Goal: Transaction & Acquisition: Purchase product/service

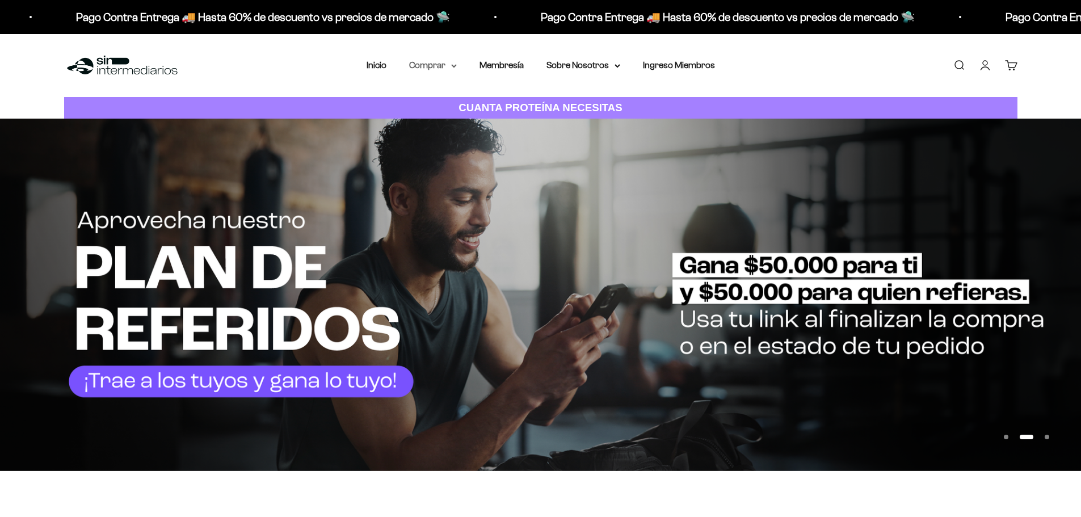
click at [440, 68] on summary "Comprar" at bounding box center [433, 65] width 48 height 15
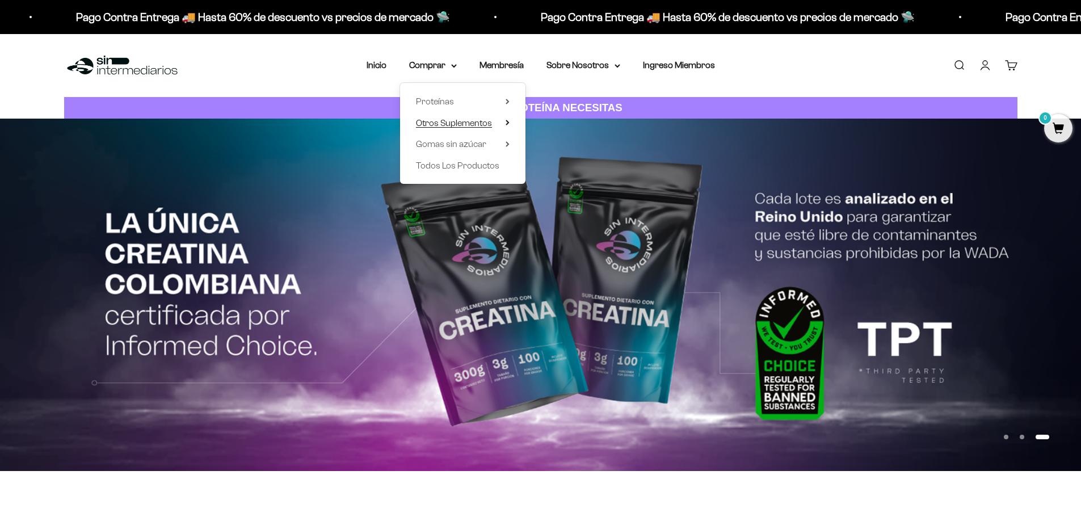
click at [507, 123] on icon at bounding box center [507, 123] width 4 height 6
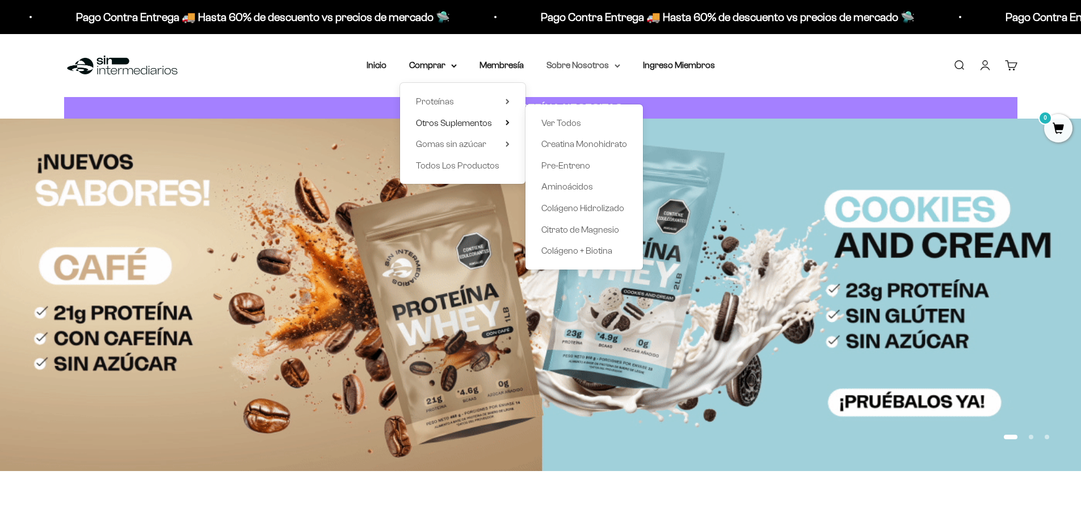
click at [606, 64] on summary "Sobre Nosotros" at bounding box center [583, 65] width 74 height 15
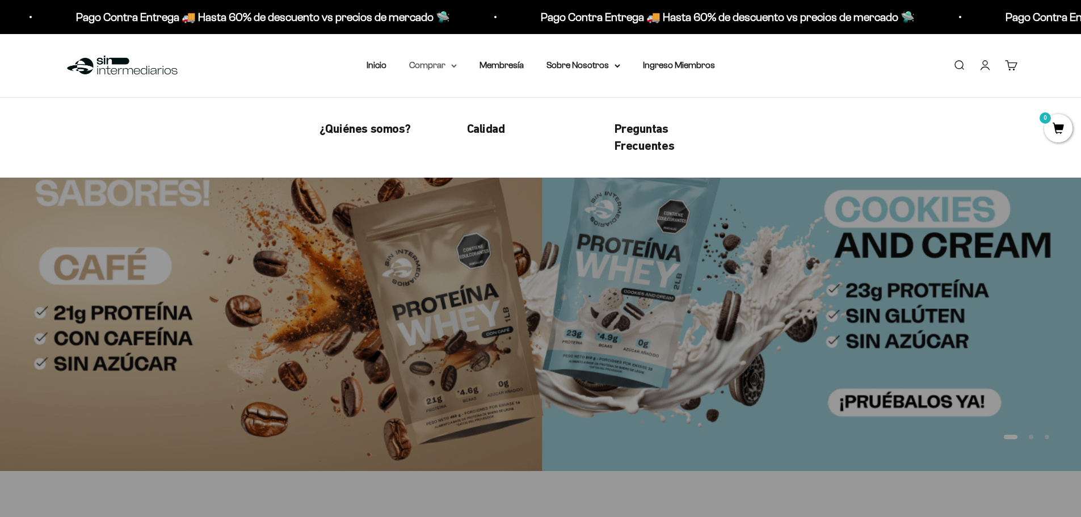
click at [448, 68] on summary "Comprar" at bounding box center [433, 65] width 48 height 15
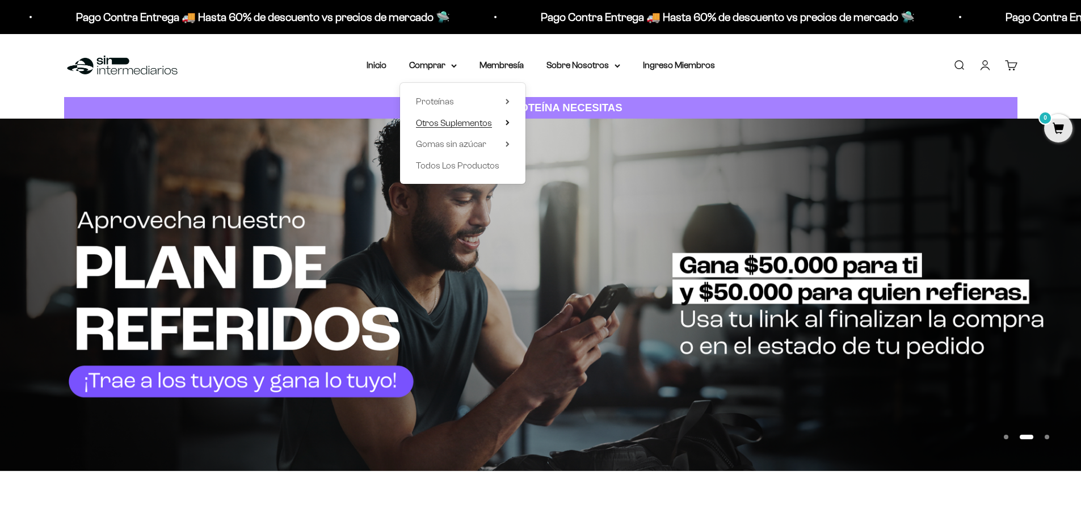
click at [505, 123] on icon at bounding box center [507, 123] width 4 height 6
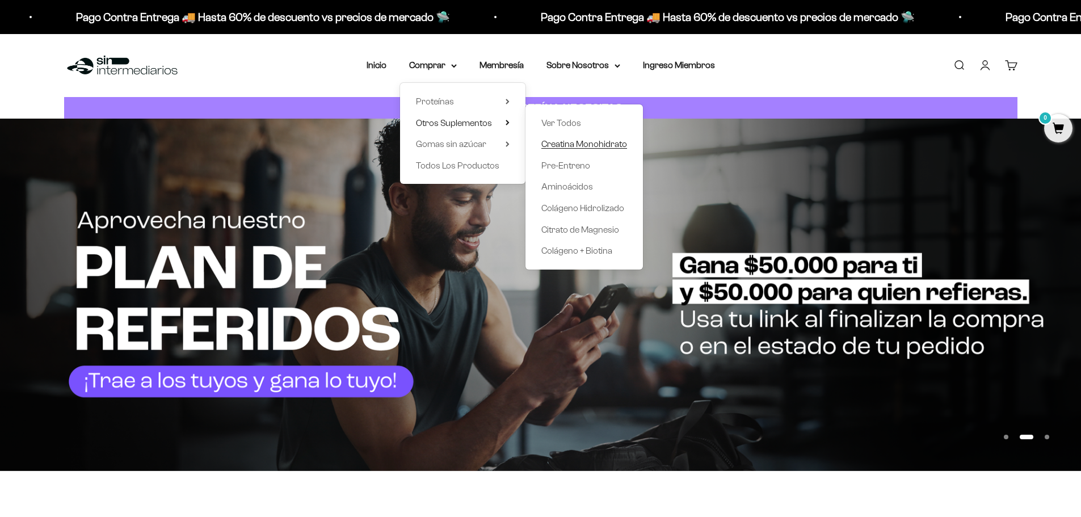
click at [560, 144] on span "Creatina Monohidrato" at bounding box center [584, 144] width 86 height 10
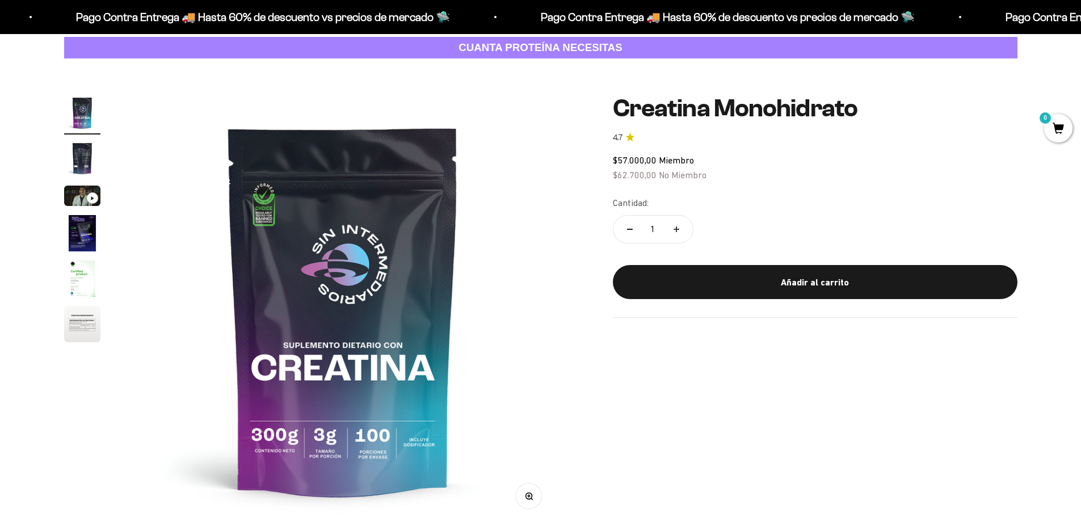
scroll to position [113, 0]
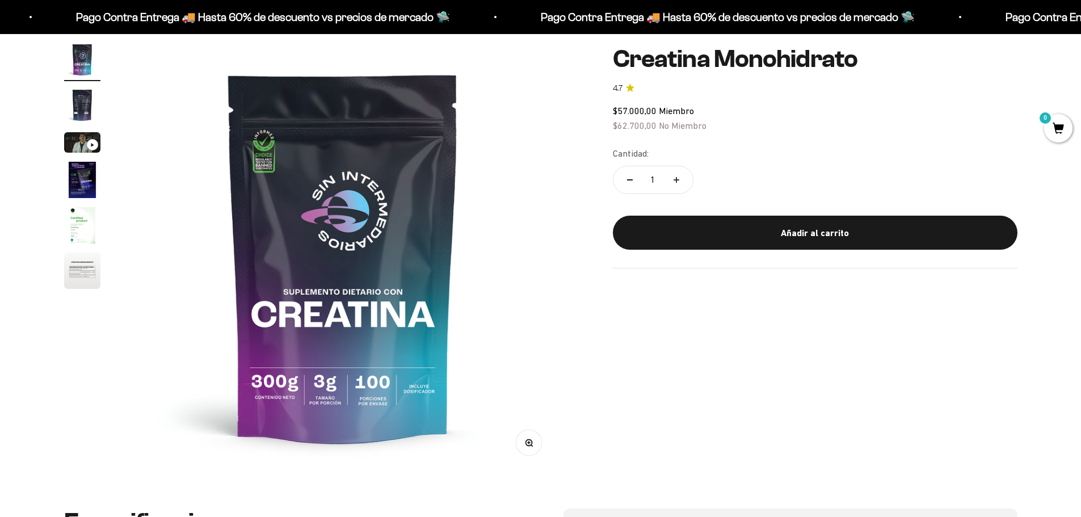
click at [85, 268] on img "Ir al artículo 6" at bounding box center [82, 270] width 36 height 36
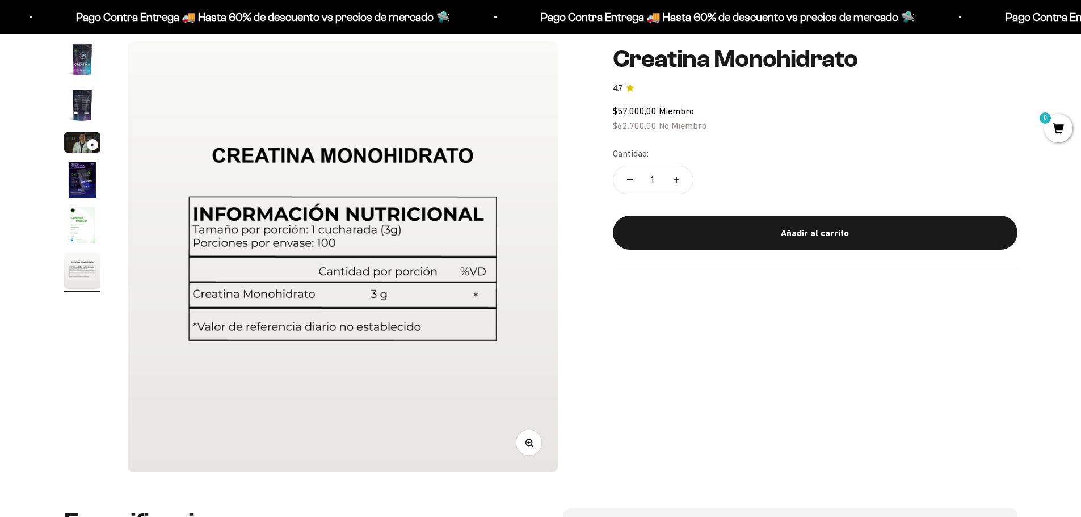
click at [78, 71] on img "Ir al artículo 1" at bounding box center [82, 59] width 36 height 36
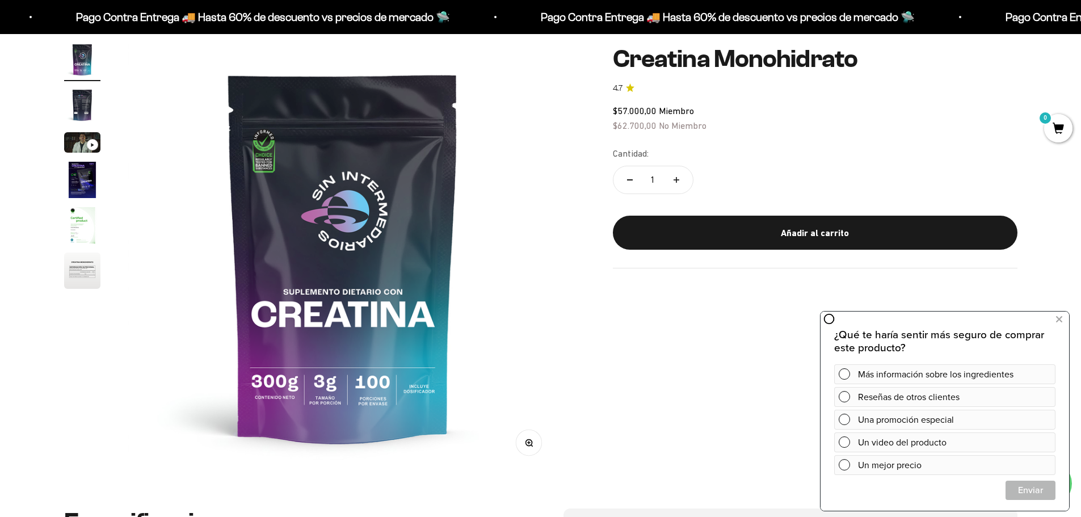
click at [81, 260] on img "Ir al artículo 6" at bounding box center [82, 270] width 36 height 36
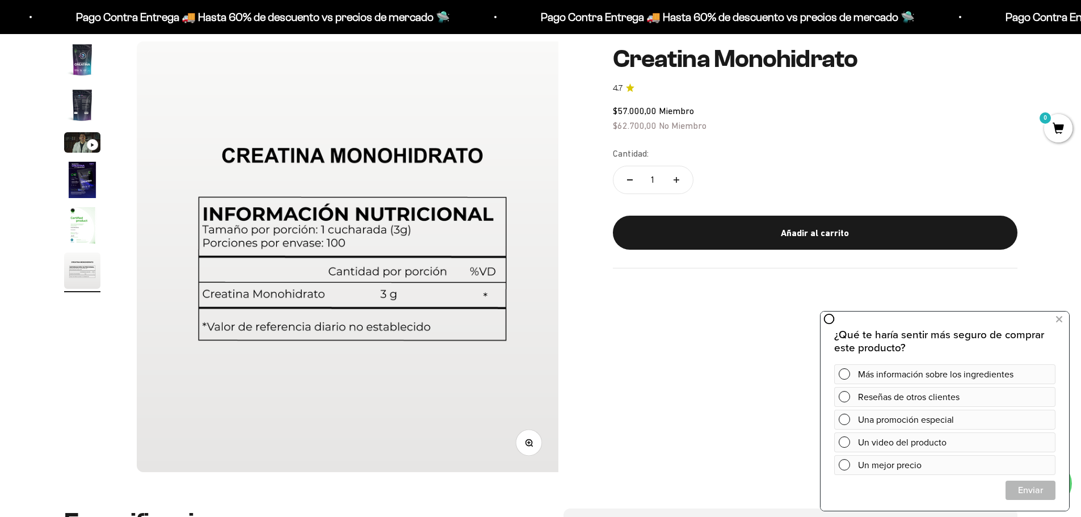
scroll to position [0, 2221]
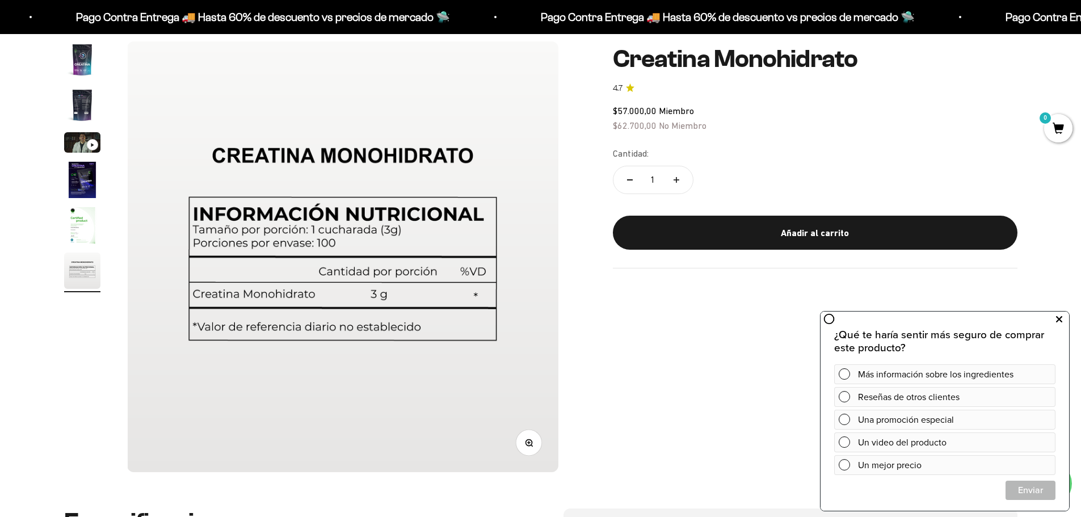
click at [1062, 317] on button at bounding box center [1058, 319] width 20 height 18
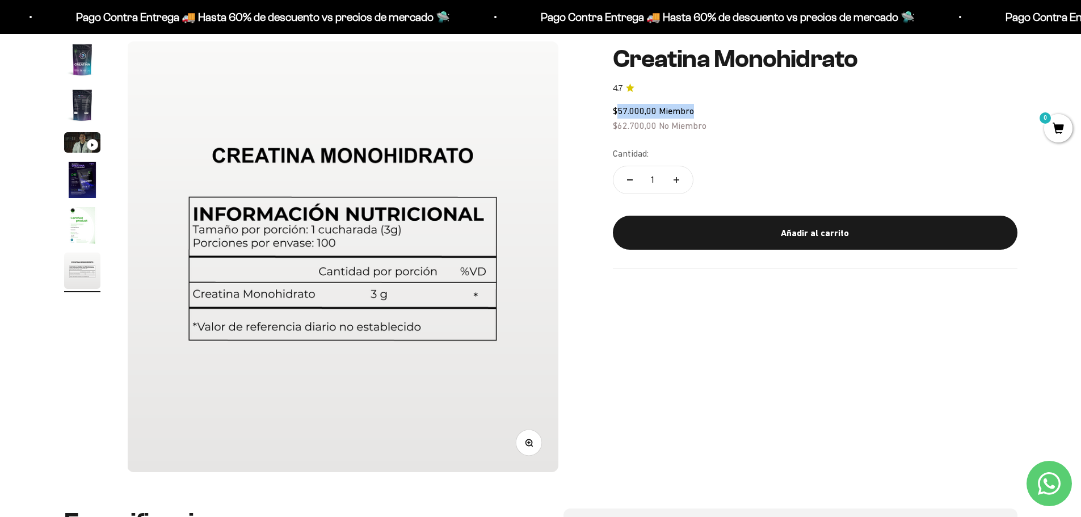
drag, startPoint x: 617, startPoint y: 112, endPoint x: 693, endPoint y: 112, distance: 75.4
click at [693, 112] on span "$57.000,00 Miembro" at bounding box center [653, 111] width 81 height 10
click at [322, 242] on img at bounding box center [342, 256] width 431 height 431
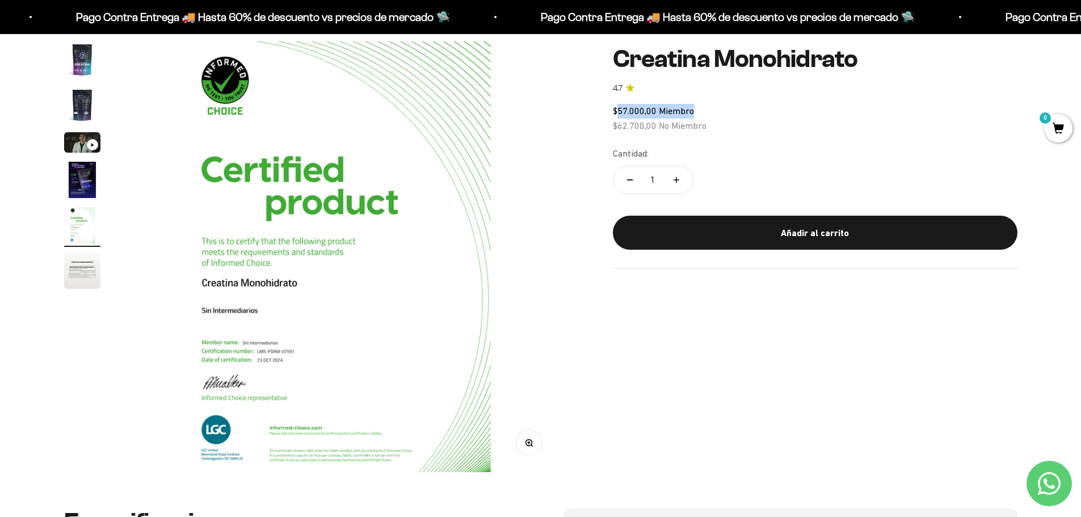
scroll to position [0, 1777]
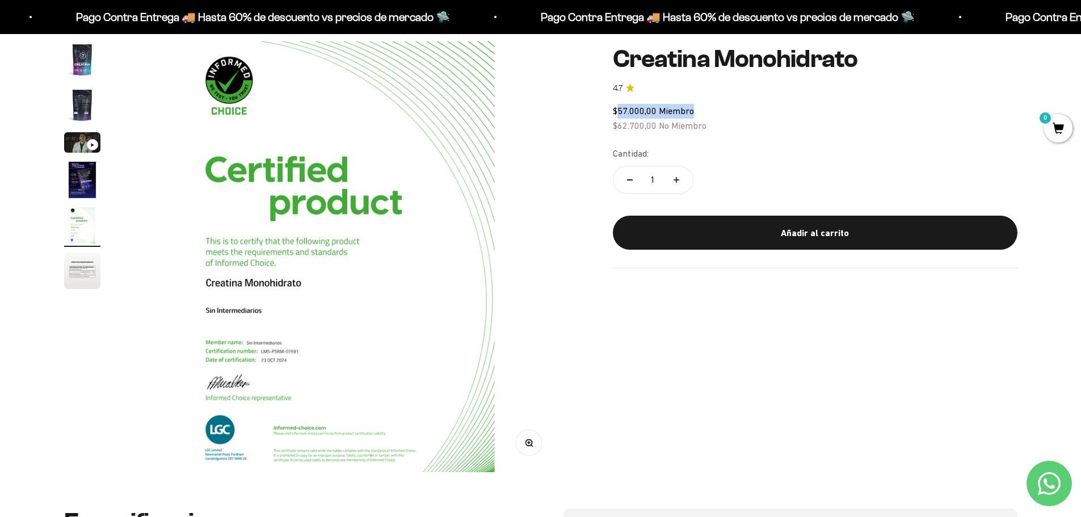
click at [87, 59] on img "Ir al artículo 1" at bounding box center [82, 59] width 36 height 36
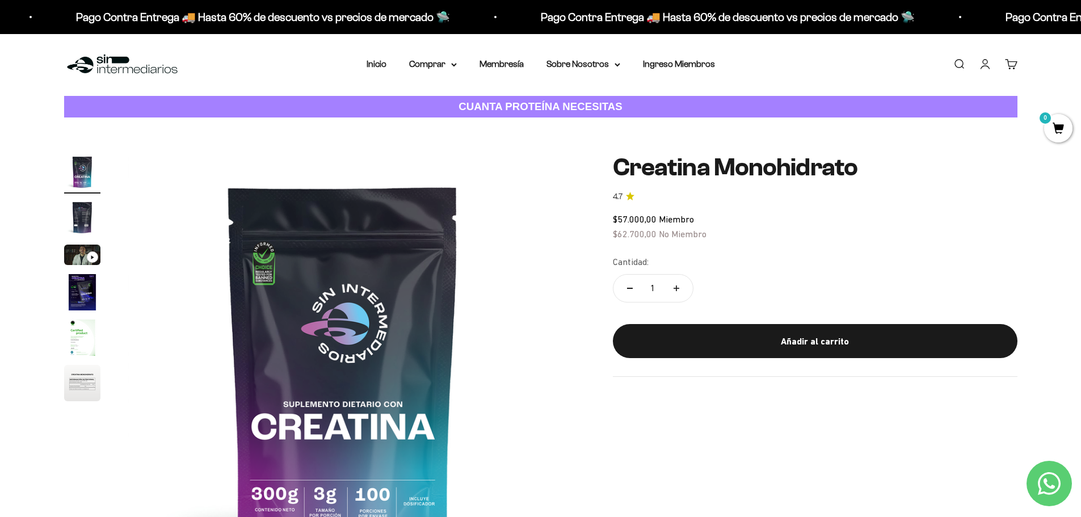
scroll to position [0, 0]
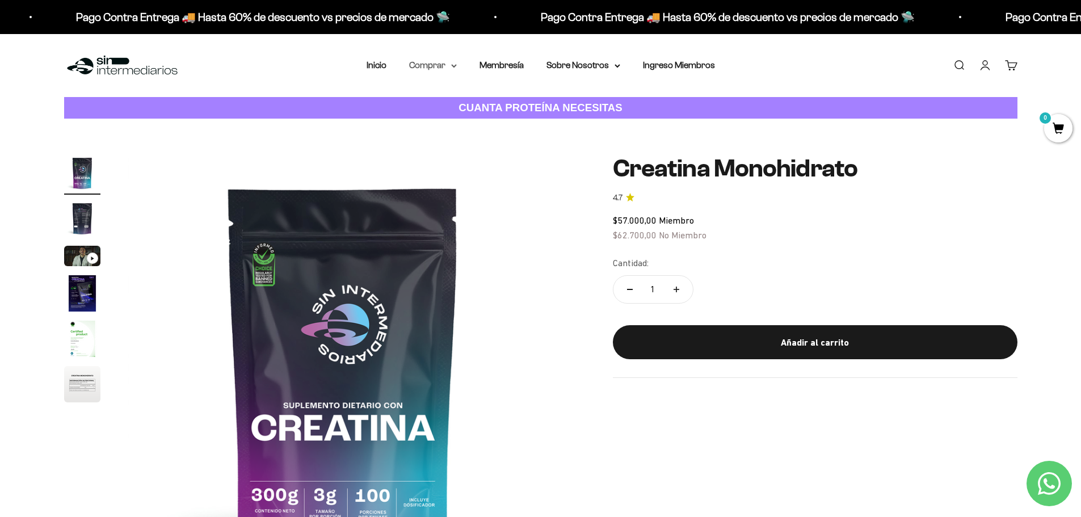
click at [452, 68] on icon at bounding box center [454, 66] width 6 height 4
click at [474, 101] on summary "Proteínas" at bounding box center [463, 101] width 94 height 15
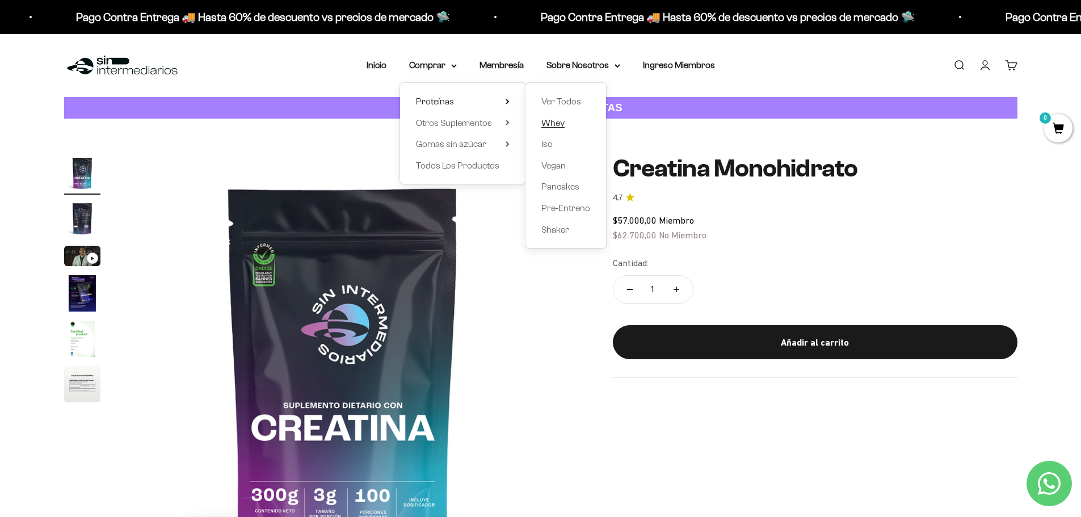
click at [556, 119] on span "Whey" at bounding box center [552, 123] width 23 height 10
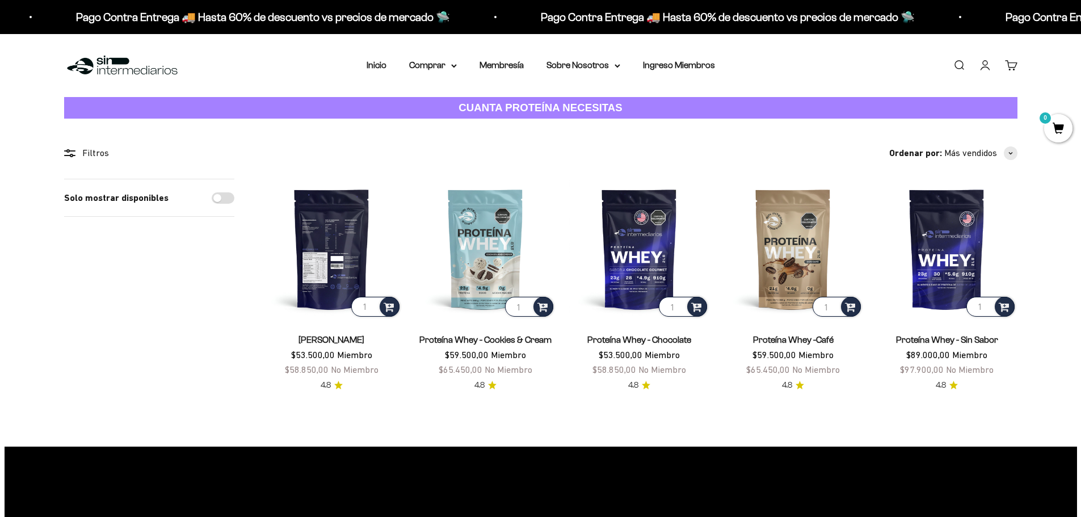
click at [320, 266] on img at bounding box center [331, 249] width 140 height 140
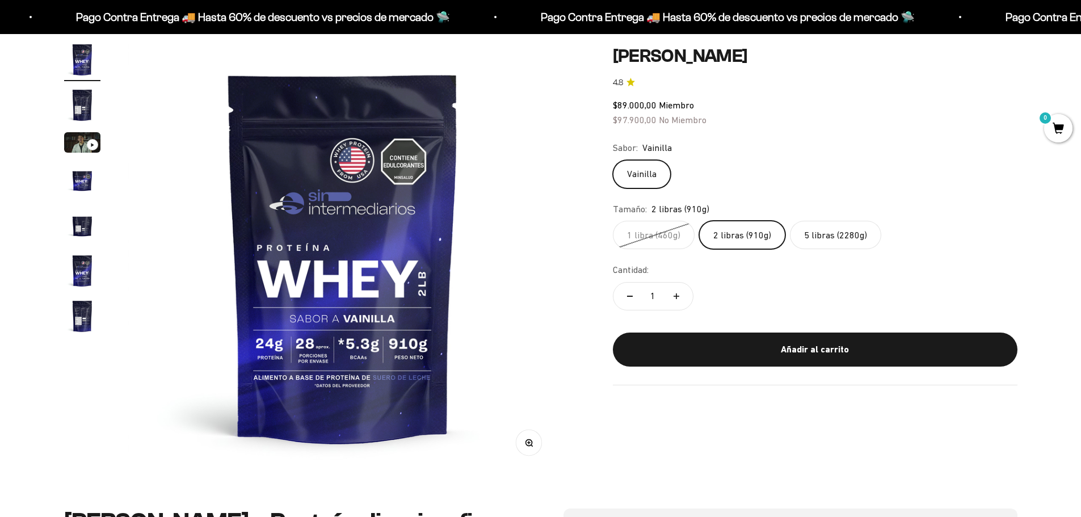
click at [849, 235] on label "5 libras (2280g)" at bounding box center [835, 235] width 91 height 28
click at [613, 221] on input "5 libras (2280g)" at bounding box center [612, 220] width 1 height 1
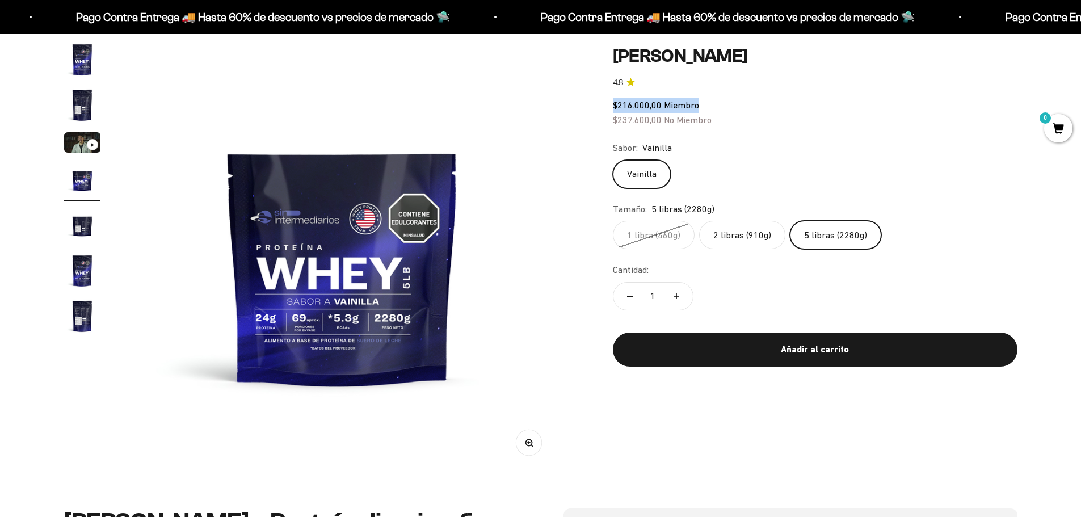
drag, startPoint x: 648, startPoint y: 106, endPoint x: 711, endPoint y: 113, distance: 62.8
click at [711, 113] on div "$216.000,00 Miembro $237.600,00 No Miembro" at bounding box center [815, 112] width 404 height 29
click at [782, 141] on div "Sabor: Vainilla" at bounding box center [815, 148] width 404 height 15
click at [94, 106] on img "Ir al artículo 2" at bounding box center [82, 105] width 36 height 36
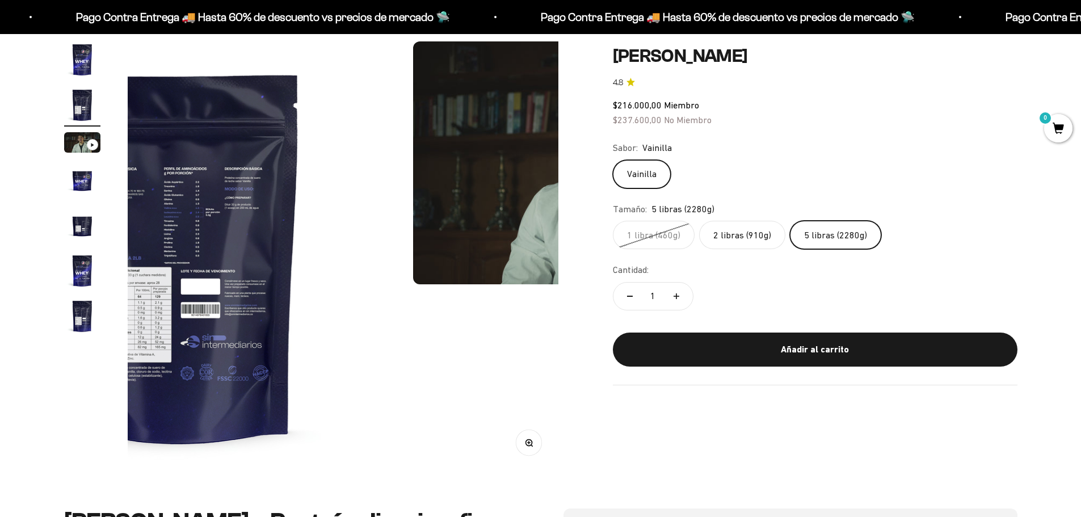
scroll to position [0, 444]
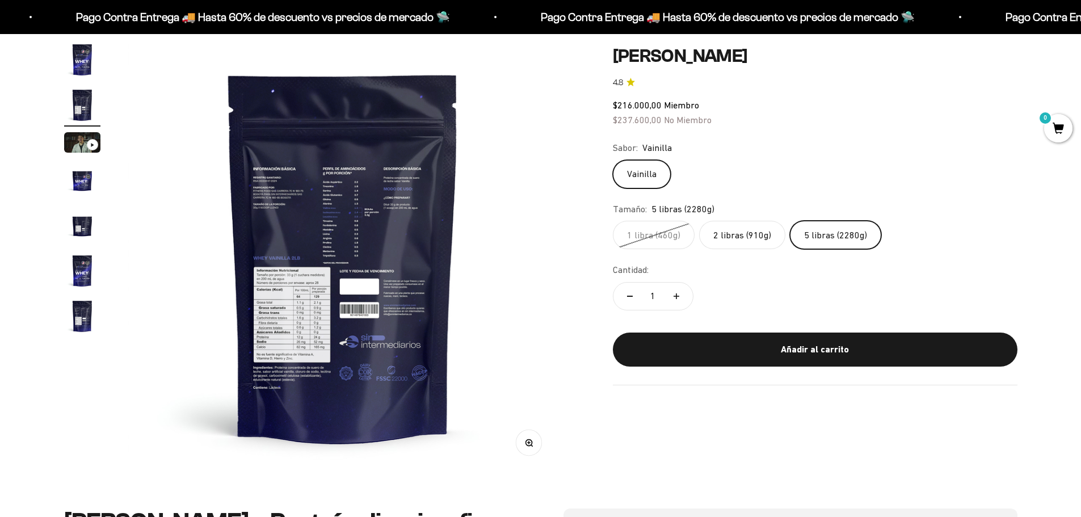
click at [83, 227] on img "Ir al artículo 5" at bounding box center [82, 225] width 36 height 36
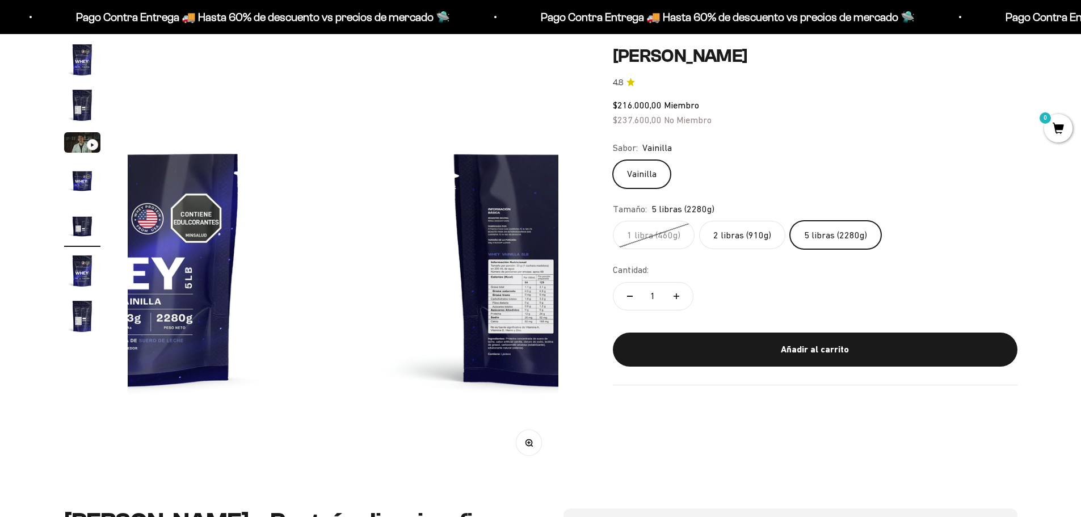
scroll to position [0, 1777]
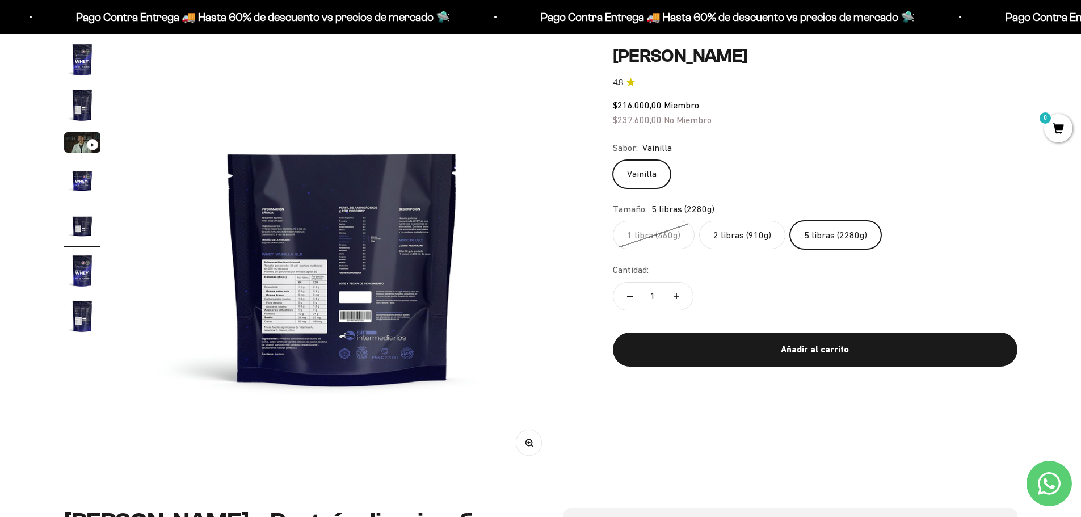
click at [85, 107] on img "Ir al artículo 2" at bounding box center [82, 105] width 36 height 36
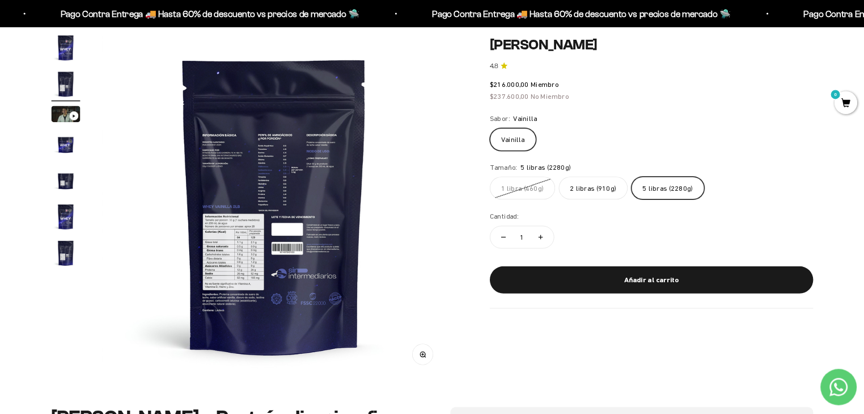
scroll to position [0, 381]
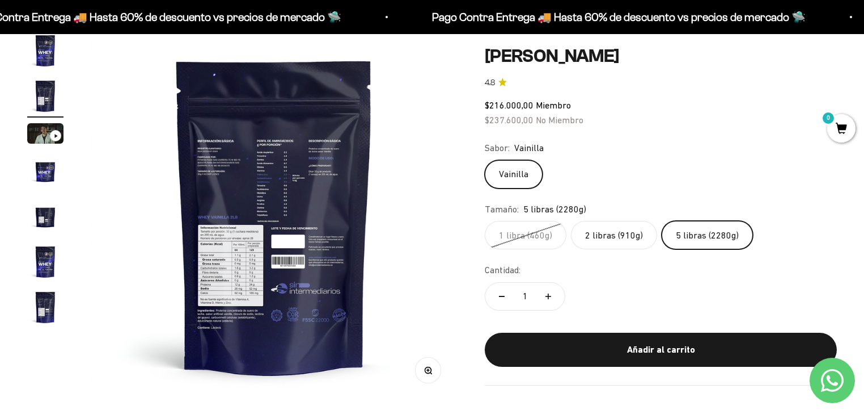
click at [241, 284] on img at bounding box center [274, 215] width 367 height 367
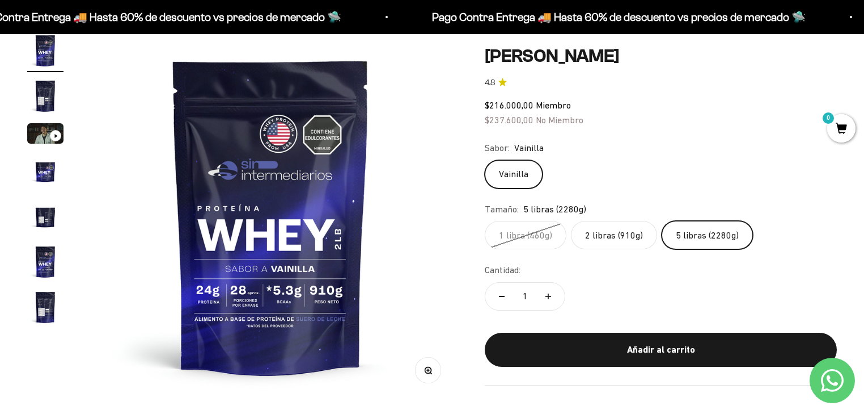
scroll to position [0, 0]
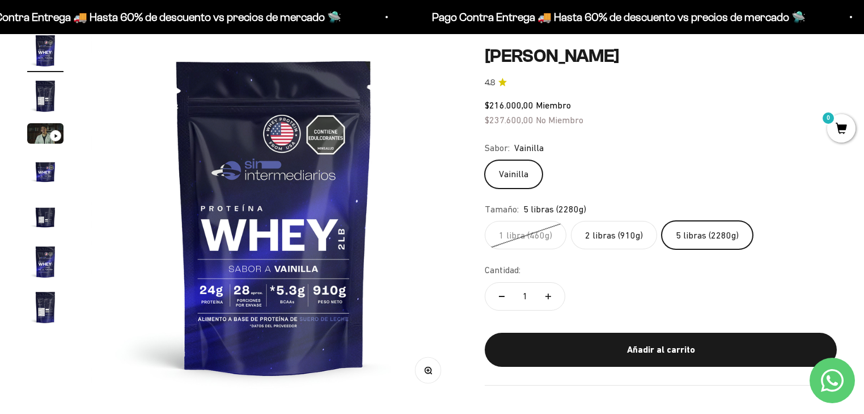
click at [46, 213] on img "Ir al artículo 5" at bounding box center [45, 216] width 36 height 36
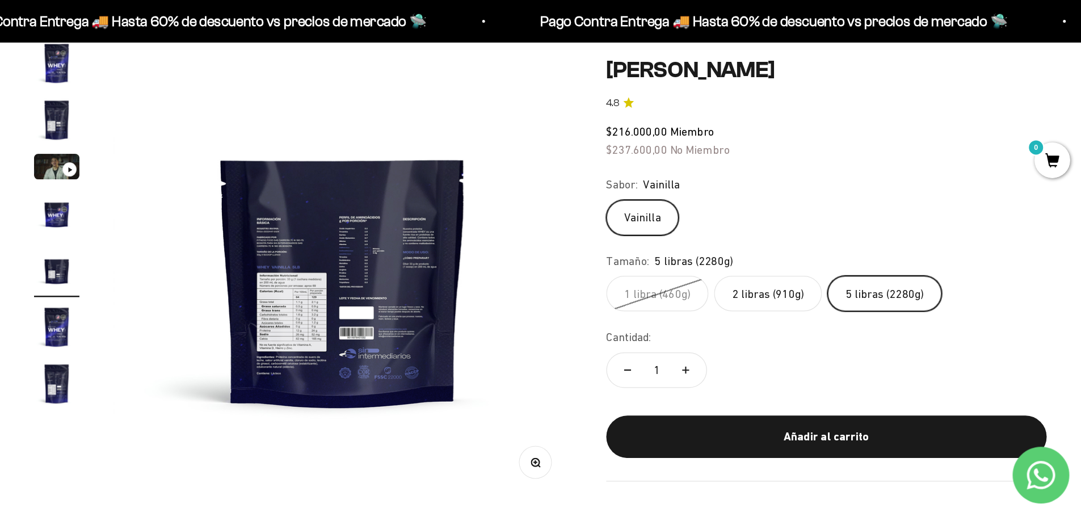
scroll to position [0, 1777]
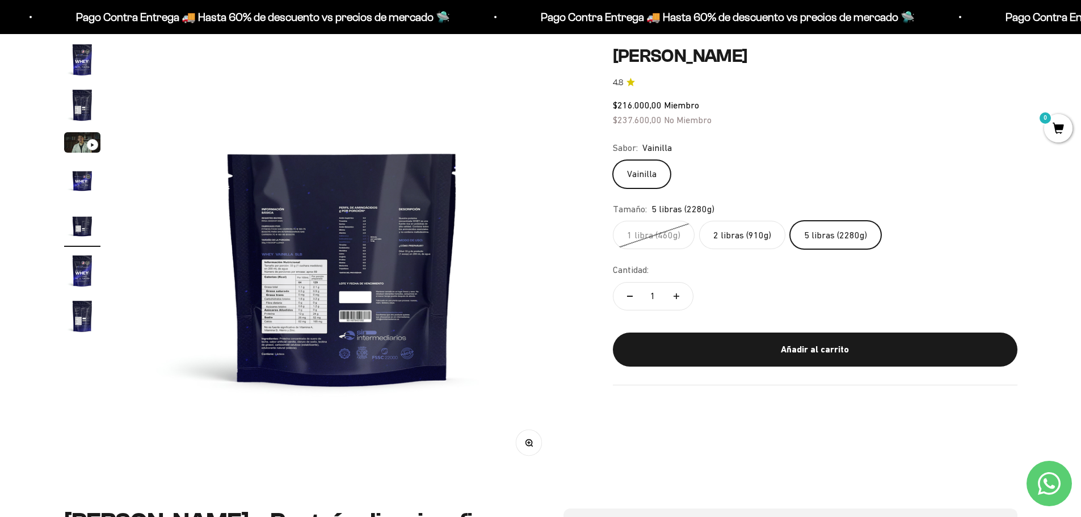
click at [296, 308] on img at bounding box center [342, 256] width 431 height 431
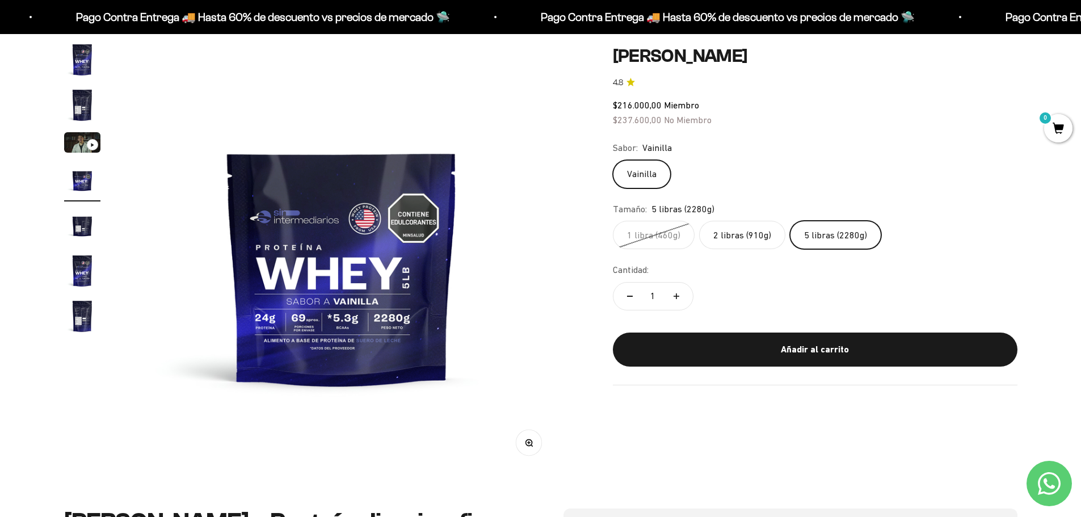
scroll to position [0, 1333]
drag, startPoint x: 76, startPoint y: 105, endPoint x: 281, endPoint y: 264, distance: 259.5
click at [77, 105] on img "Ir al artículo 2" at bounding box center [82, 105] width 36 height 36
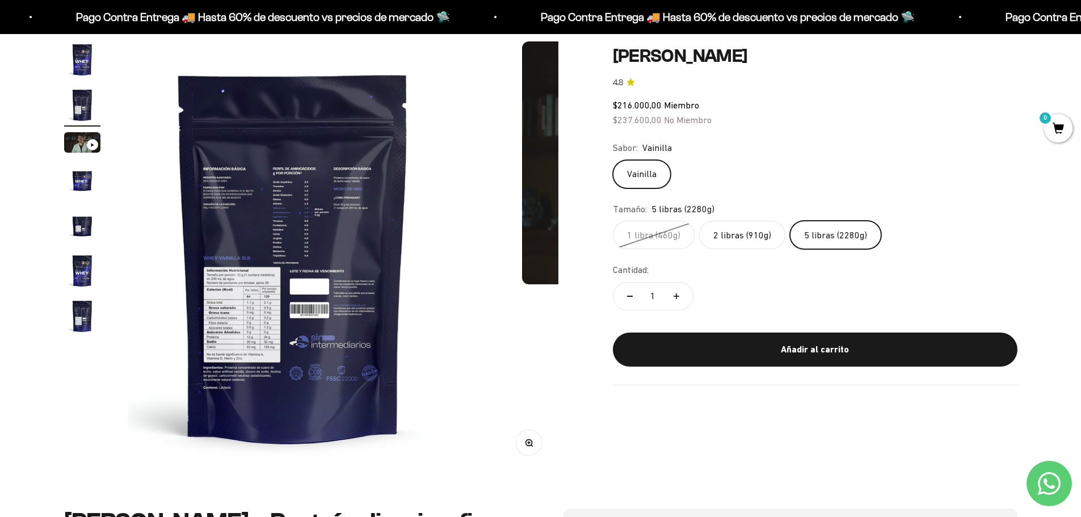
scroll to position [0, 444]
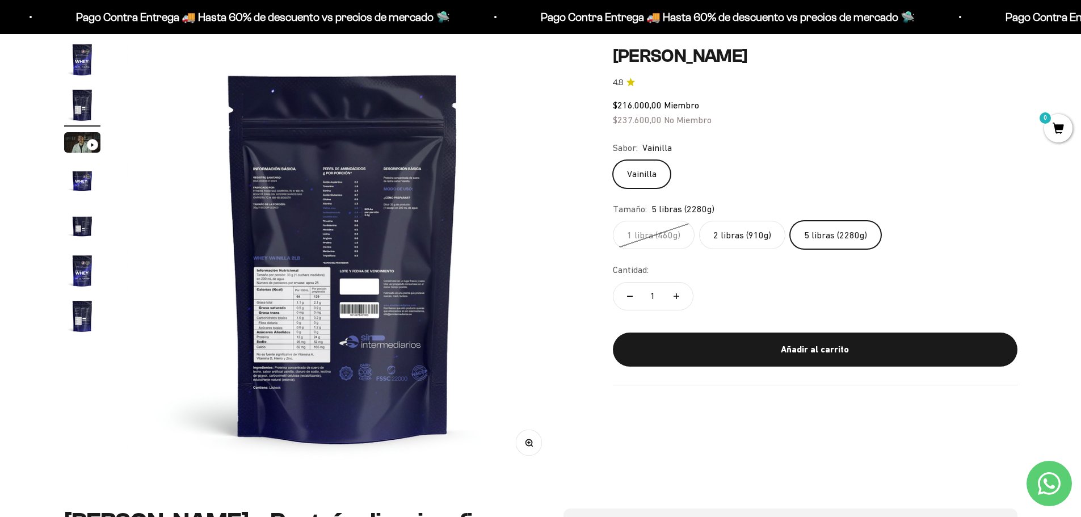
click at [521, 440] on button "Zoom" at bounding box center [529, 443] width 26 height 26
click at [90, 64] on img "Ir al artículo 1" at bounding box center [82, 59] width 36 height 36
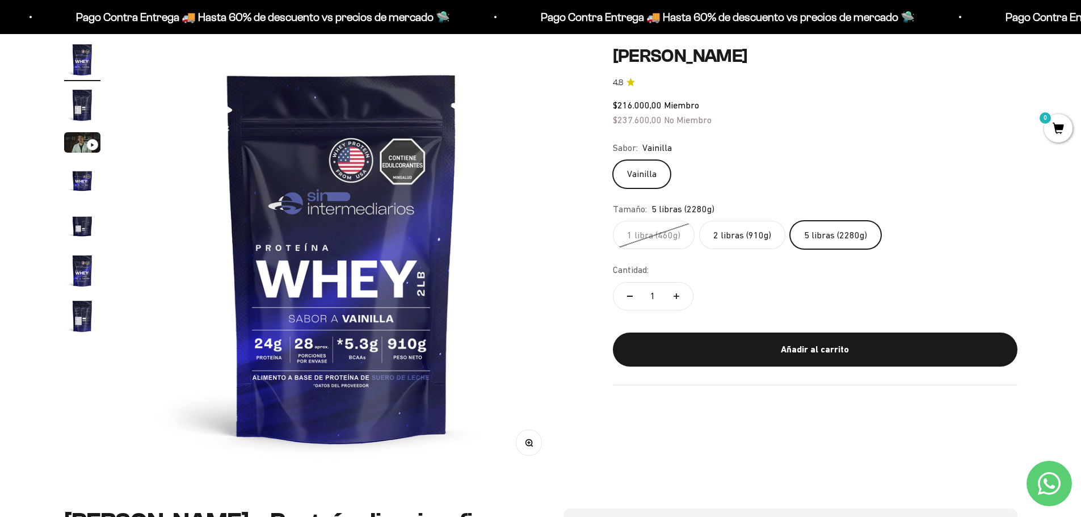
scroll to position [0, 0]
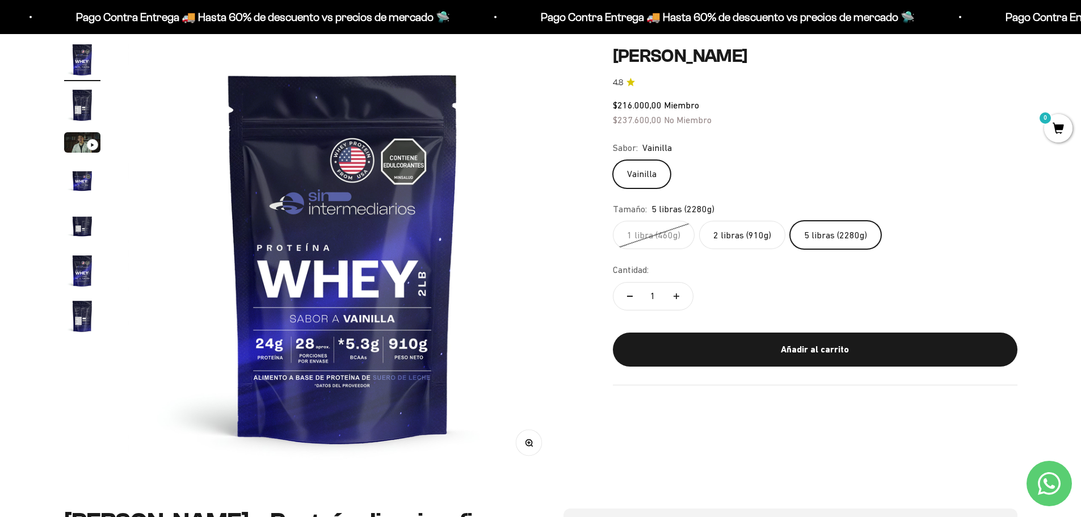
click at [825, 235] on label "5 libras (2280g)" at bounding box center [835, 235] width 91 height 28
click at [613, 221] on input "5 libras (2280g)" at bounding box center [612, 220] width 1 height 1
click at [77, 274] on img "Ir al artículo 6" at bounding box center [82, 270] width 36 height 36
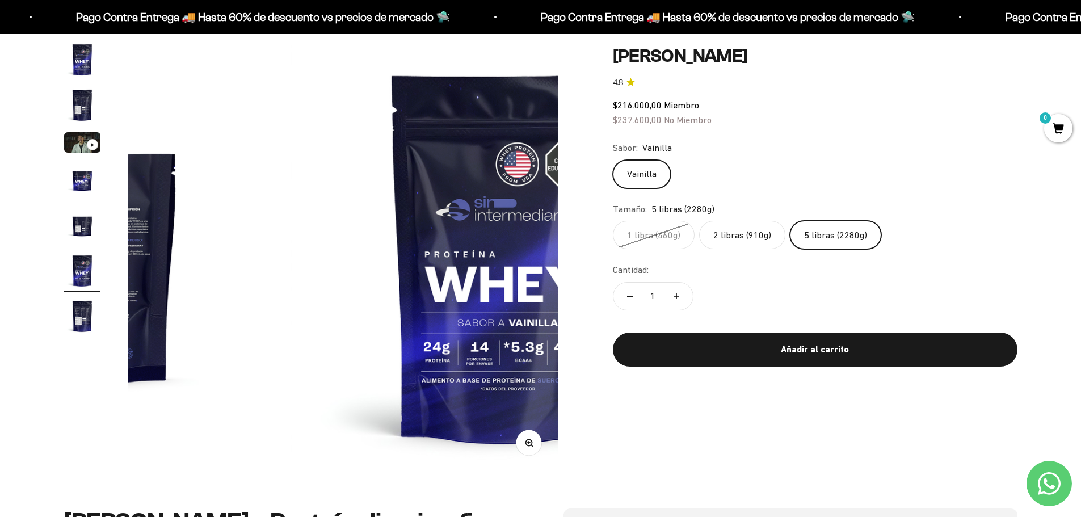
scroll to position [0, 2221]
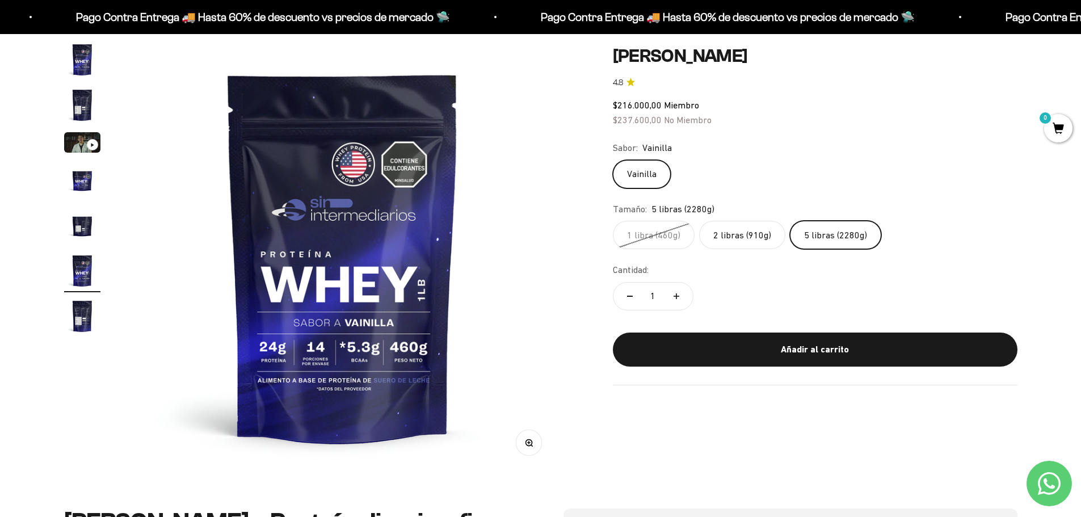
click at [82, 182] on img "Ir al artículo 4" at bounding box center [82, 180] width 36 height 36
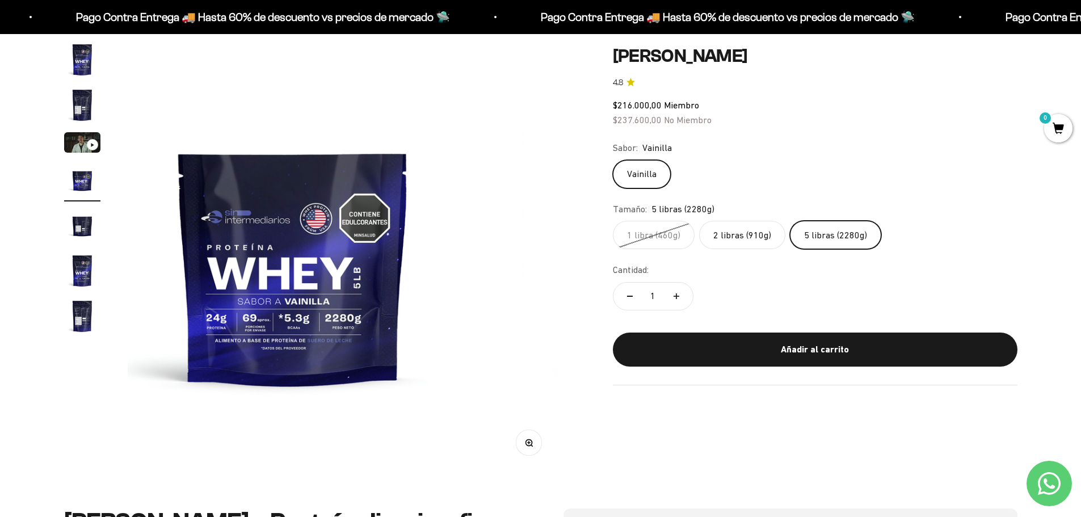
scroll to position [0, 1333]
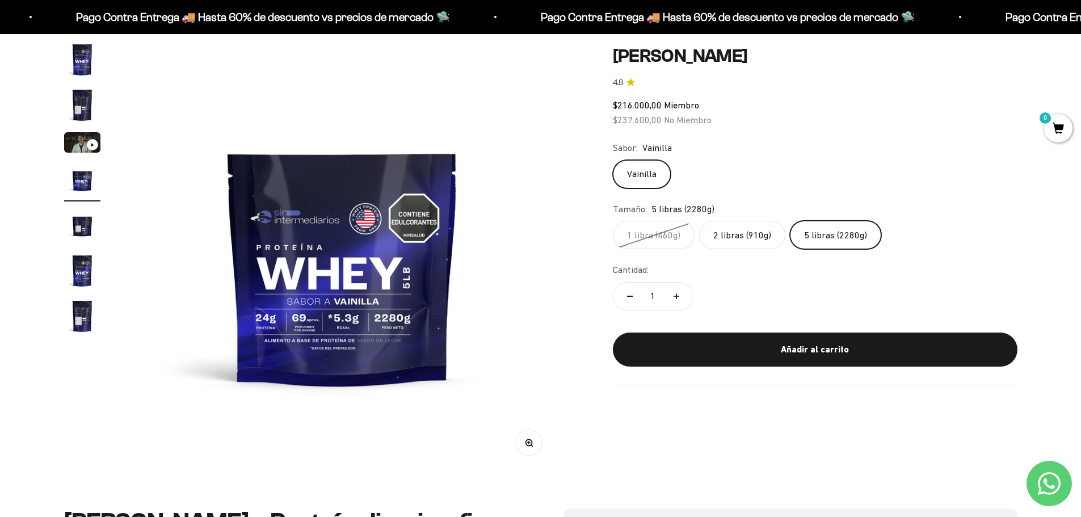
click at [745, 237] on label "2 libras (910g)" at bounding box center [742, 235] width 86 height 28
click at [613, 221] on input "2 libras (910g)" at bounding box center [612, 220] width 1 height 1
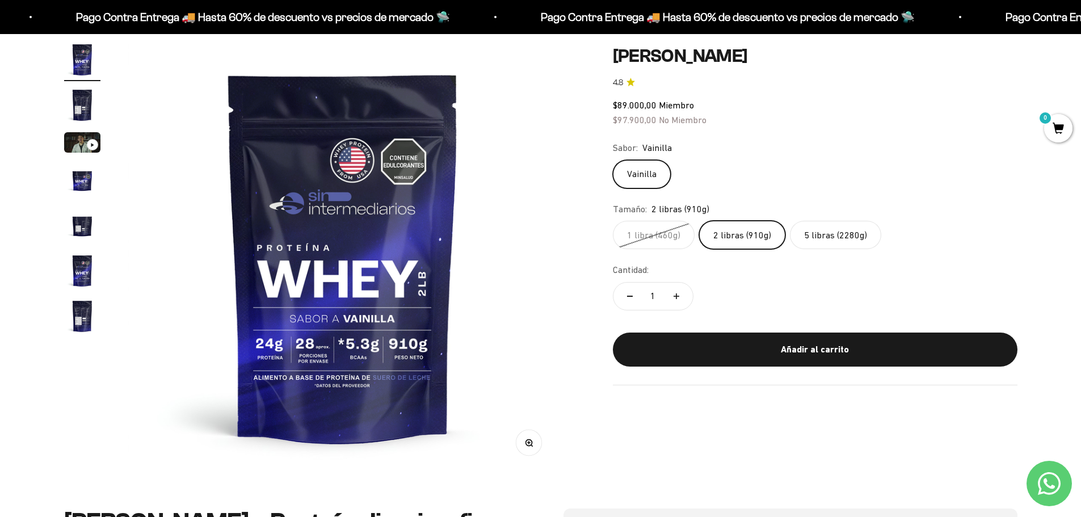
click at [642, 230] on label "1 libra (460g)" at bounding box center [654, 235] width 82 height 28
click at [613, 221] on input "1 libra (460g)" at bounding box center [612, 220] width 1 height 1
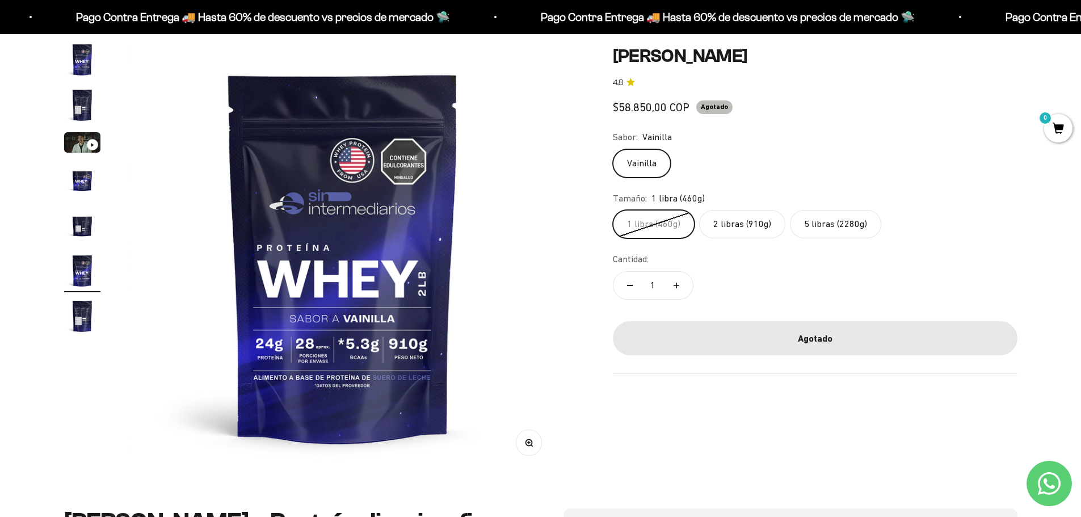
scroll to position [0, 2221]
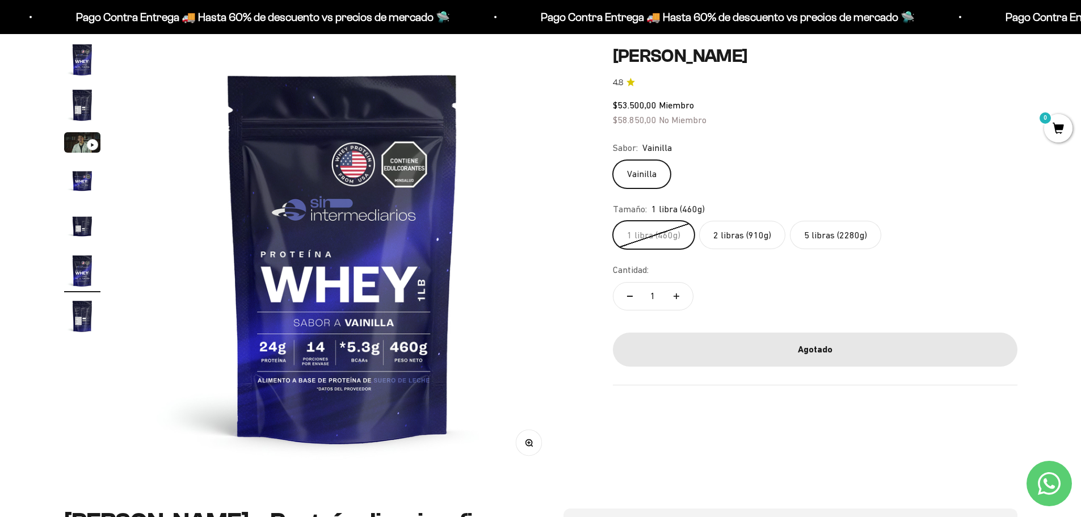
click at [830, 235] on label "5 libras (2280g)" at bounding box center [835, 235] width 91 height 28
click at [613, 221] on input "5 libras (2280g)" at bounding box center [612, 220] width 1 height 1
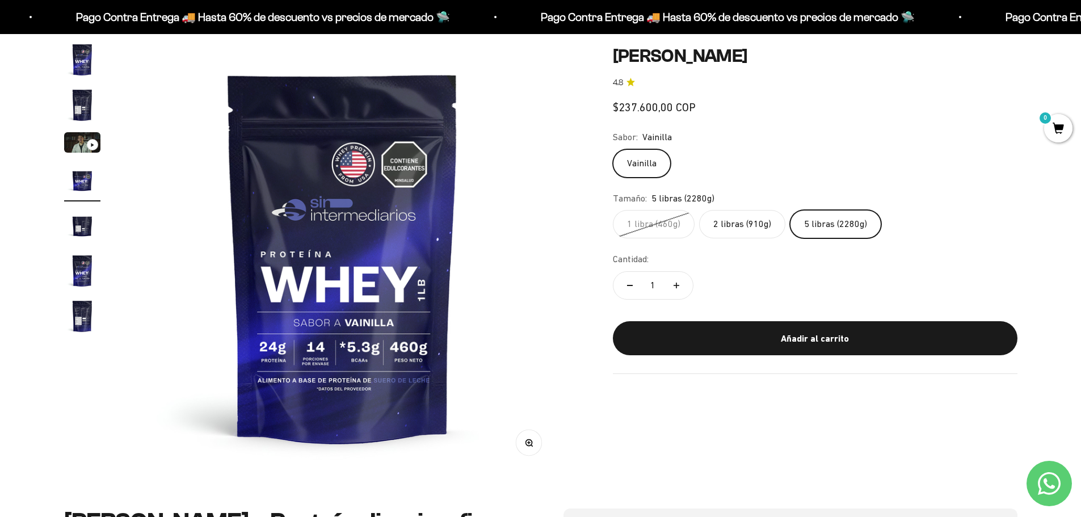
scroll to position [0, 1333]
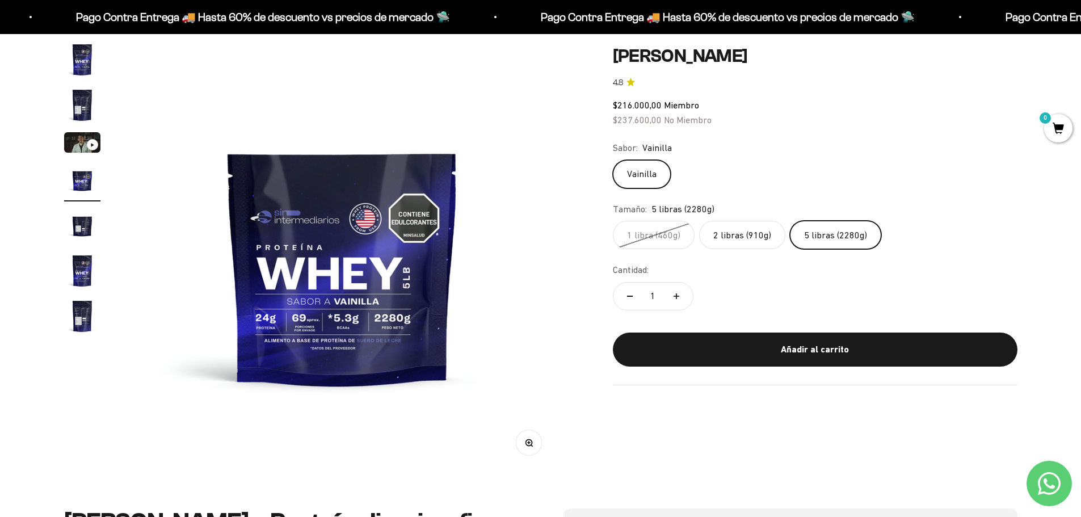
click at [82, 315] on img "Ir al artículo 7" at bounding box center [82, 316] width 36 height 36
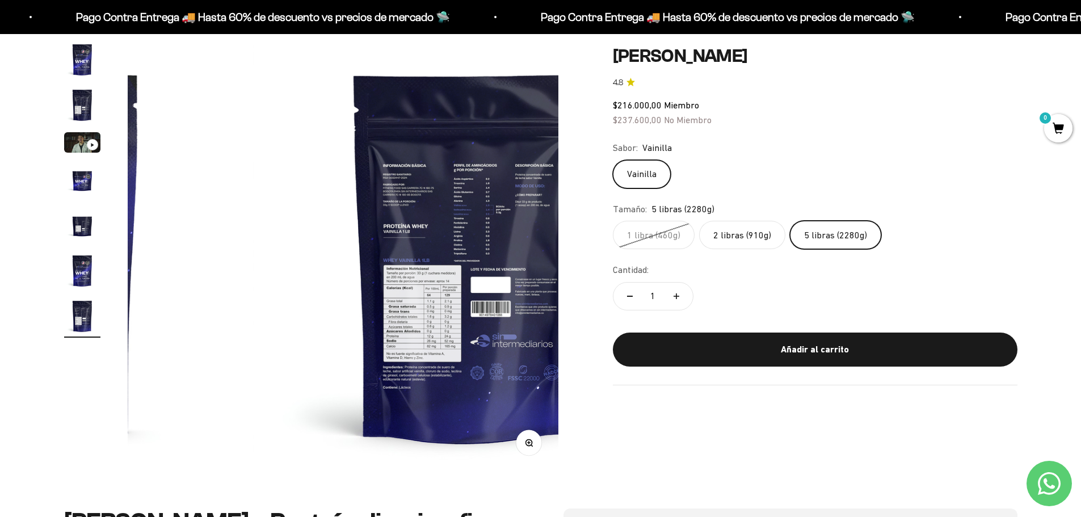
scroll to position [0, 2665]
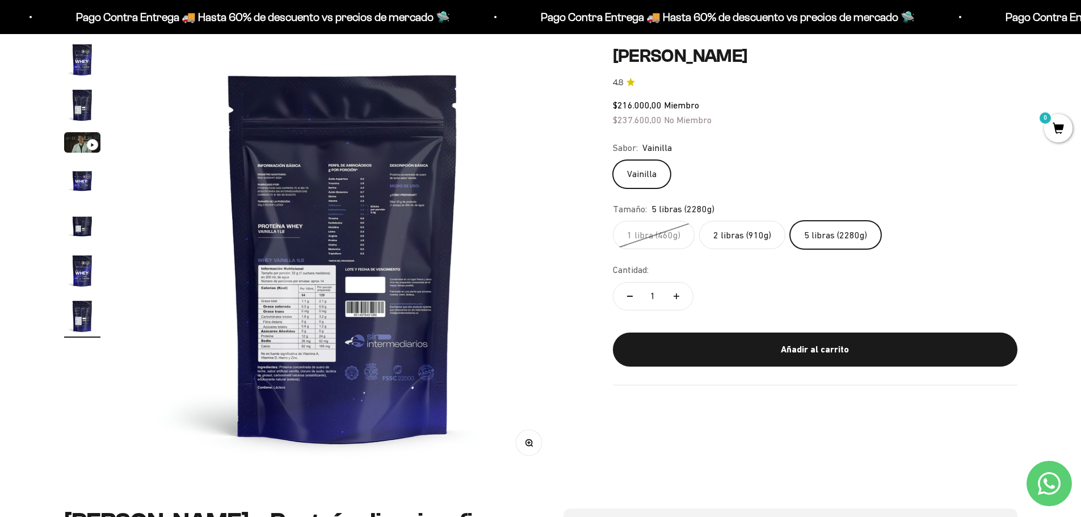
click at [551, 452] on img at bounding box center [343, 256] width 431 height 431
click at [545, 452] on img at bounding box center [343, 256] width 431 height 431
click at [535, 446] on button "Zoom" at bounding box center [529, 443] width 26 height 26
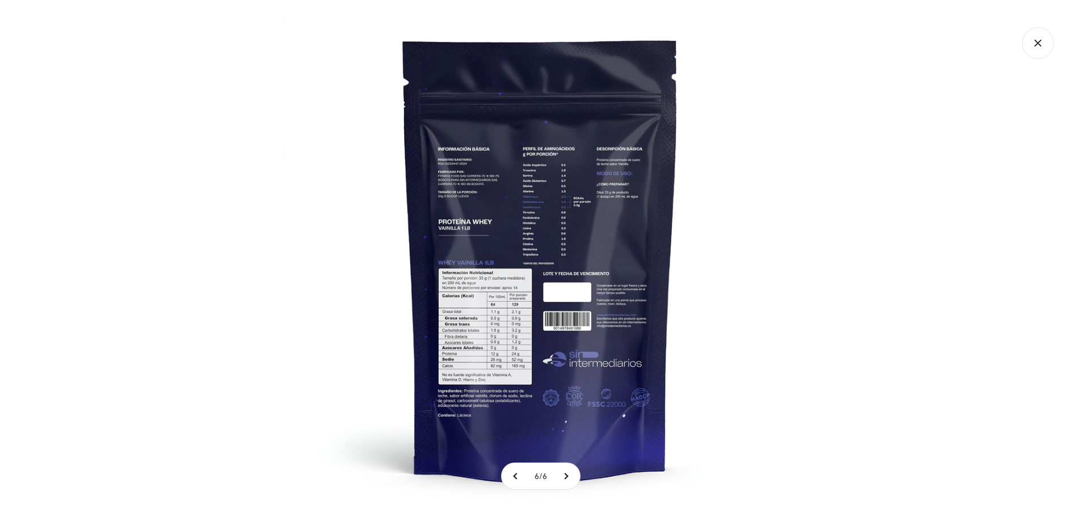
click at [498, 324] on img at bounding box center [540, 258] width 517 height 517
